Goal: Information Seeking & Learning: Learn about a topic

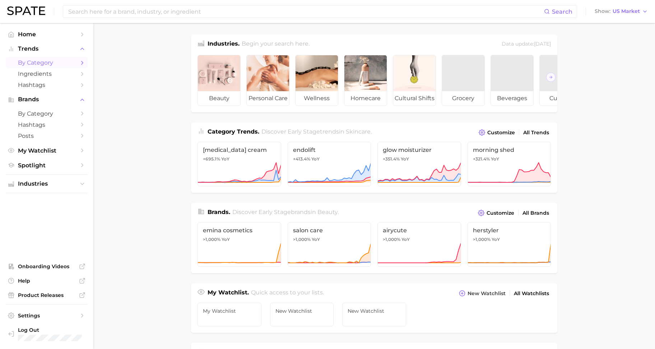
click at [81, 62] on icon "Sidebar" at bounding box center [82, 63] width 6 height 6
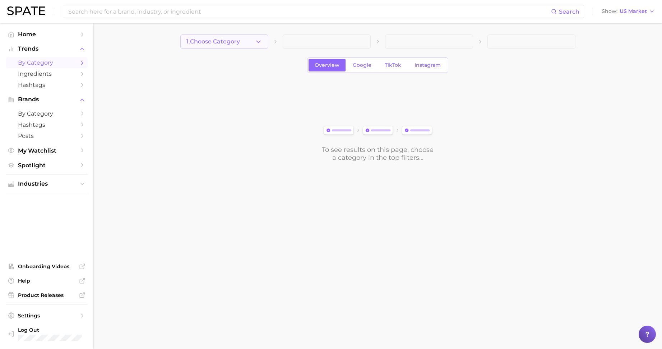
click at [235, 41] on span "1. Choose Category" at bounding box center [212, 41] width 53 height 6
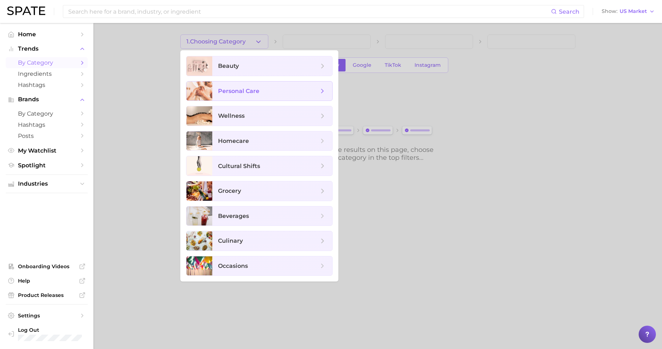
click at [238, 90] on span "personal care" at bounding box center [238, 91] width 41 height 7
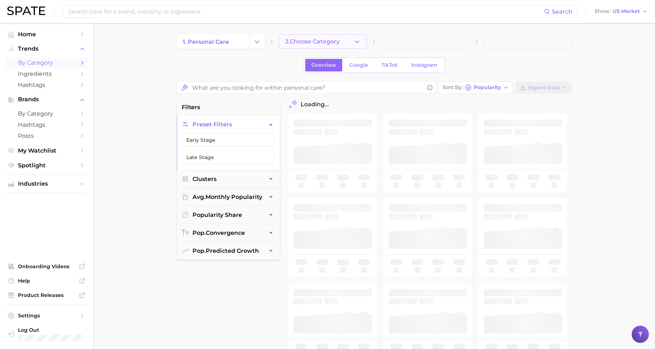
click at [330, 41] on span "2. Choose Category" at bounding box center [312, 41] width 55 height 6
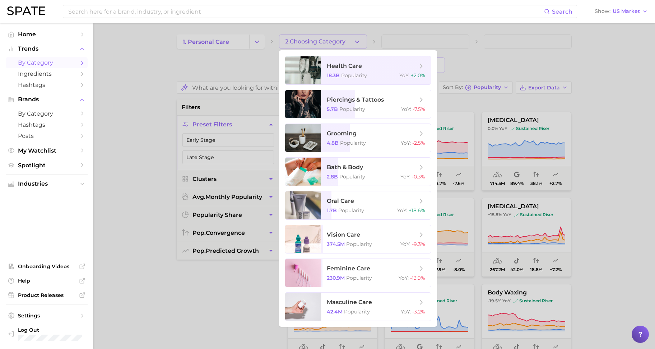
click at [249, 40] on div at bounding box center [327, 174] width 655 height 349
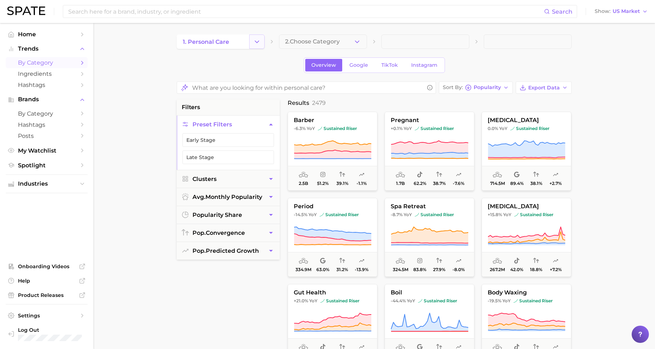
click at [250, 40] on button "Change Category" at bounding box center [256, 41] width 15 height 14
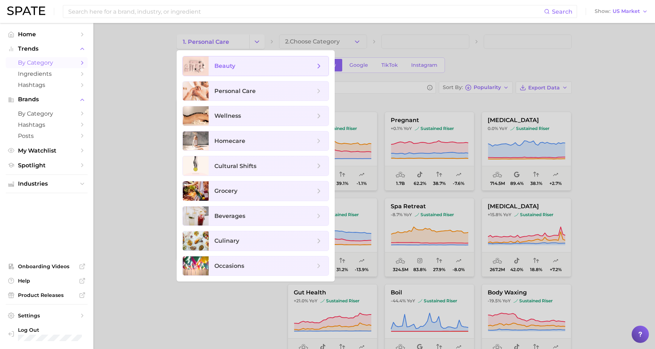
click at [248, 68] on span "beauty" at bounding box center [264, 66] width 101 height 8
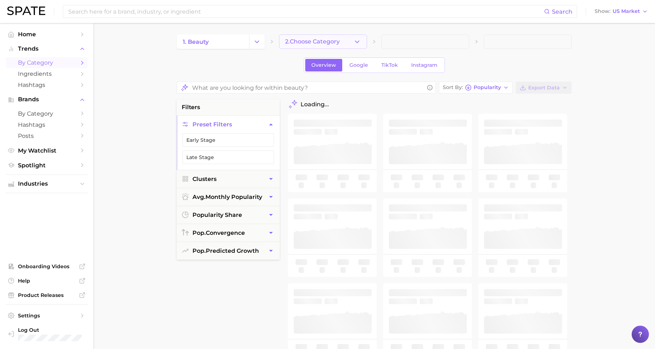
click at [360, 44] on icon "button" at bounding box center [357, 42] width 8 height 8
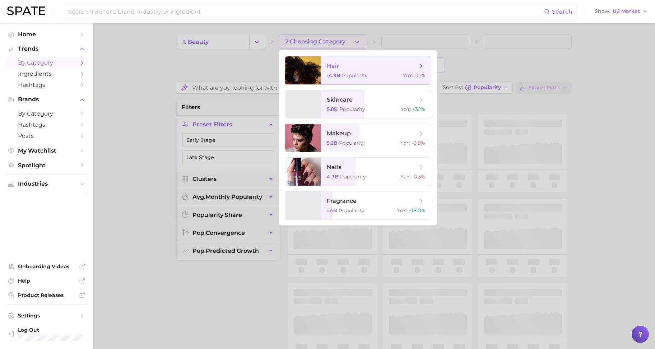
click at [357, 64] on span "hair" at bounding box center [372, 66] width 90 height 8
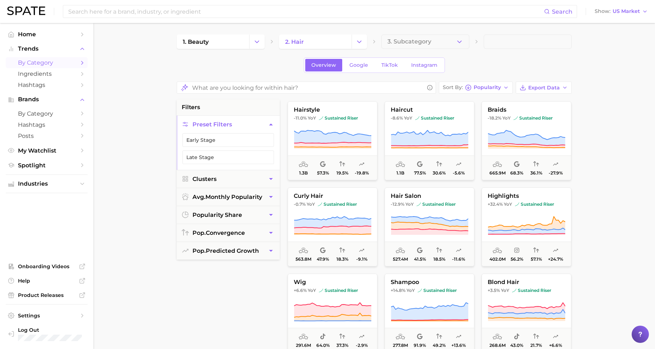
click at [390, 29] on main "1. beauty 2. hair 3. Subcategory Overview Google TikTok Instagram Sort By Popul…" at bounding box center [373, 296] width 561 height 547
click at [424, 42] on span "3. Subcategory" at bounding box center [409, 41] width 44 height 6
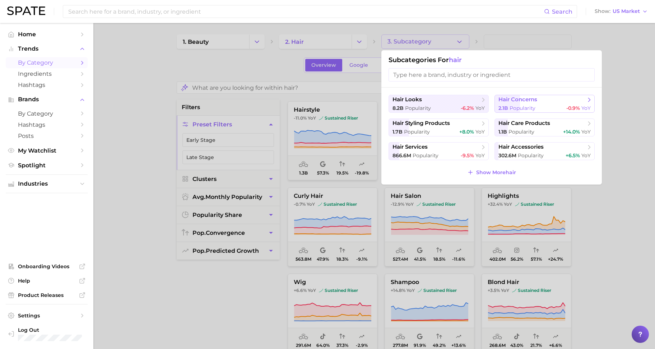
click at [516, 108] on span "Popularity" at bounding box center [522, 108] width 26 height 6
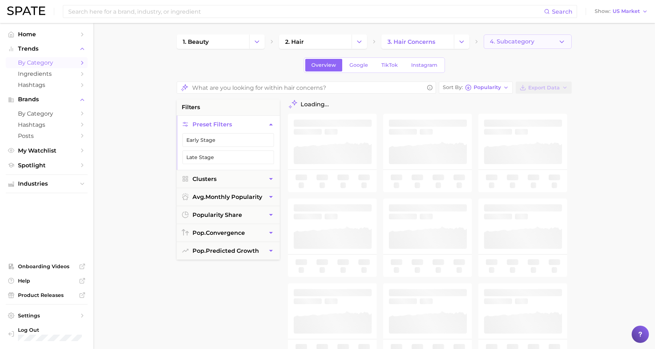
click at [508, 41] on span "4. Subcategory" at bounding box center [512, 41] width 45 height 6
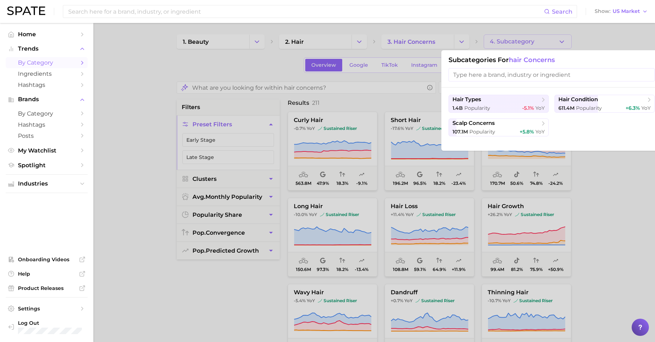
click at [620, 188] on div at bounding box center [327, 171] width 655 height 342
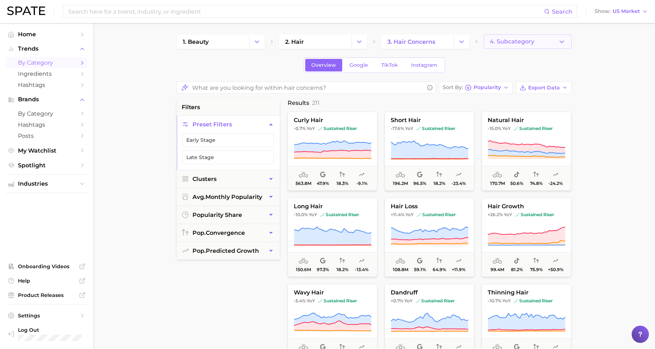
click at [524, 46] on button "4. Subcategory" at bounding box center [527, 41] width 88 height 14
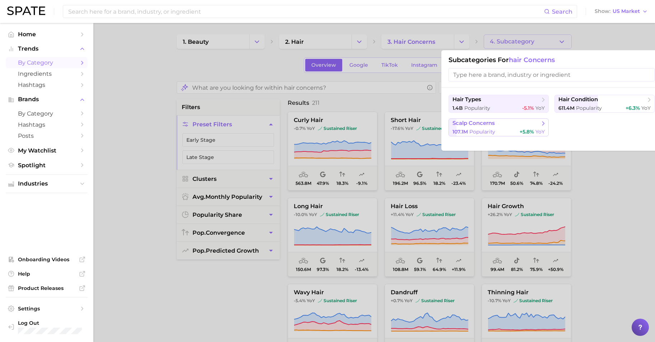
click at [502, 132] on div "107.1m Popularity +5.8% YoY" at bounding box center [498, 132] width 92 height 7
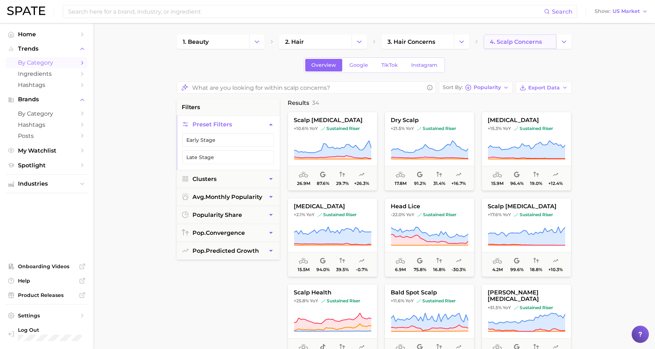
click at [532, 43] on span "4. scalp concerns" at bounding box center [516, 41] width 52 height 7
click at [564, 42] on polyline "Change Category" at bounding box center [564, 42] width 4 height 2
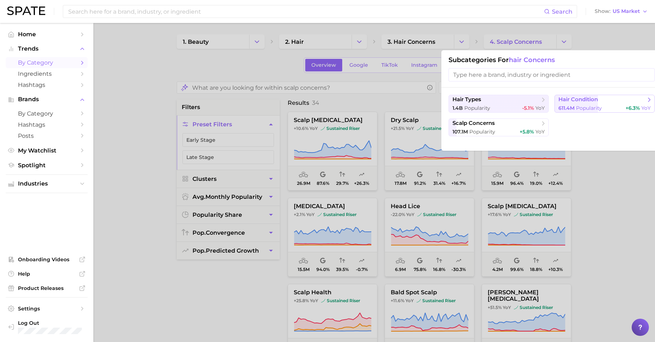
click at [595, 105] on span "Popularity" at bounding box center [589, 108] width 26 height 6
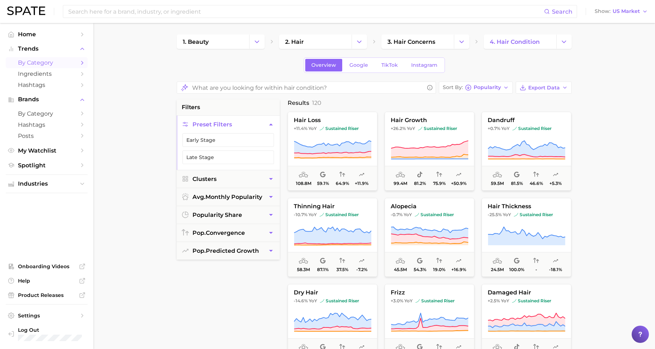
click at [140, 106] on main "1. beauty 2. hair 3. hair concerns 4. hair condition Overview Google TikTok Ins…" at bounding box center [373, 301] width 561 height 557
